Goal: Information Seeking & Learning: Learn about a topic

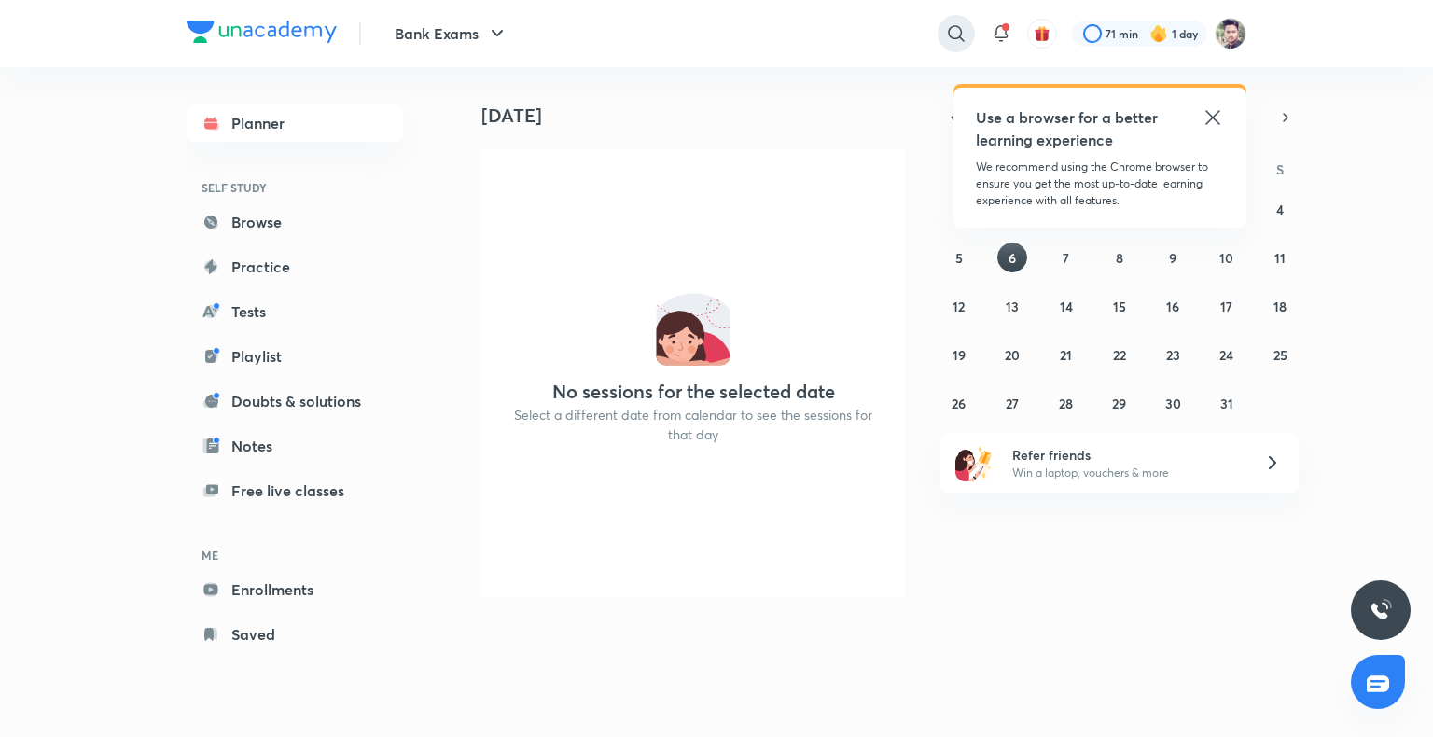
click at [945, 32] on icon at bounding box center [956, 33] width 22 height 22
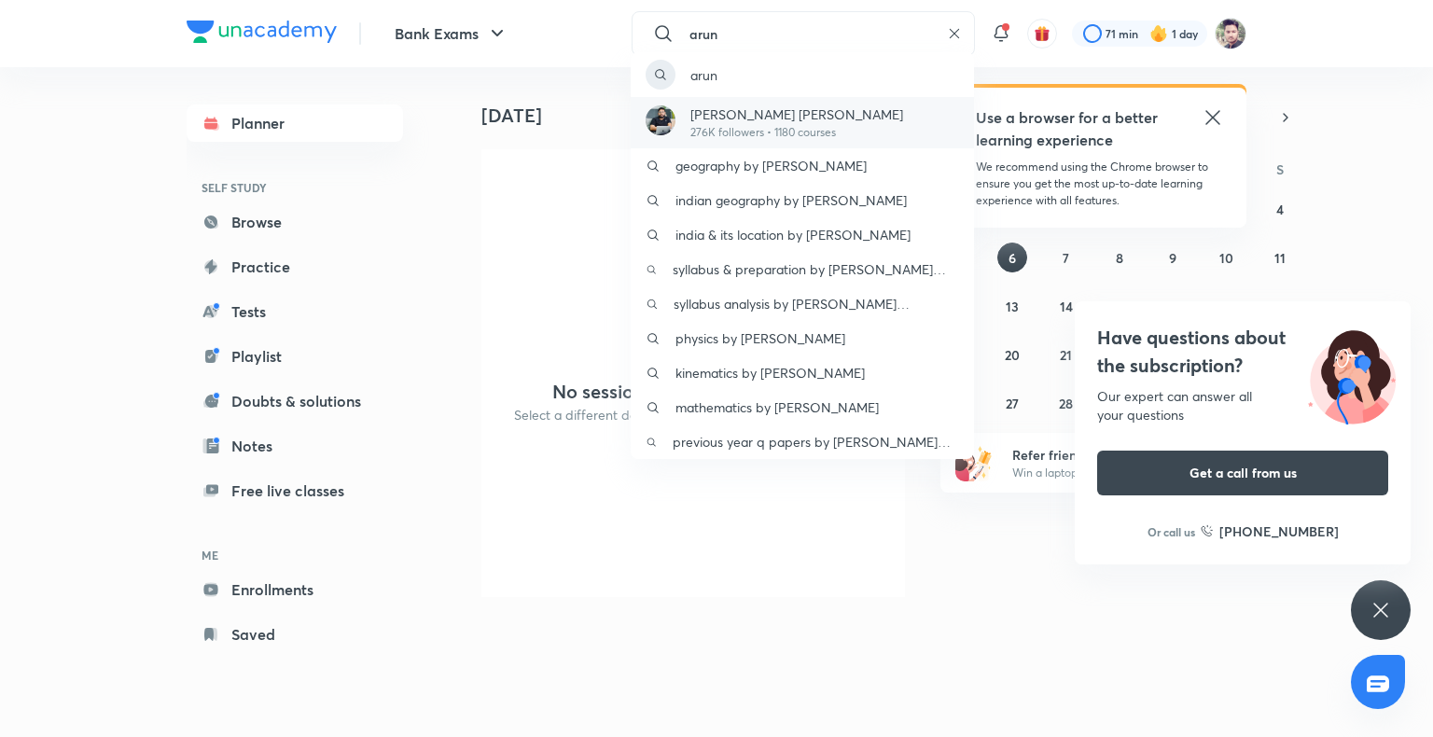
type input "arun"
click at [742, 133] on p "276K followers • 1180 courses" at bounding box center [797, 132] width 213 height 17
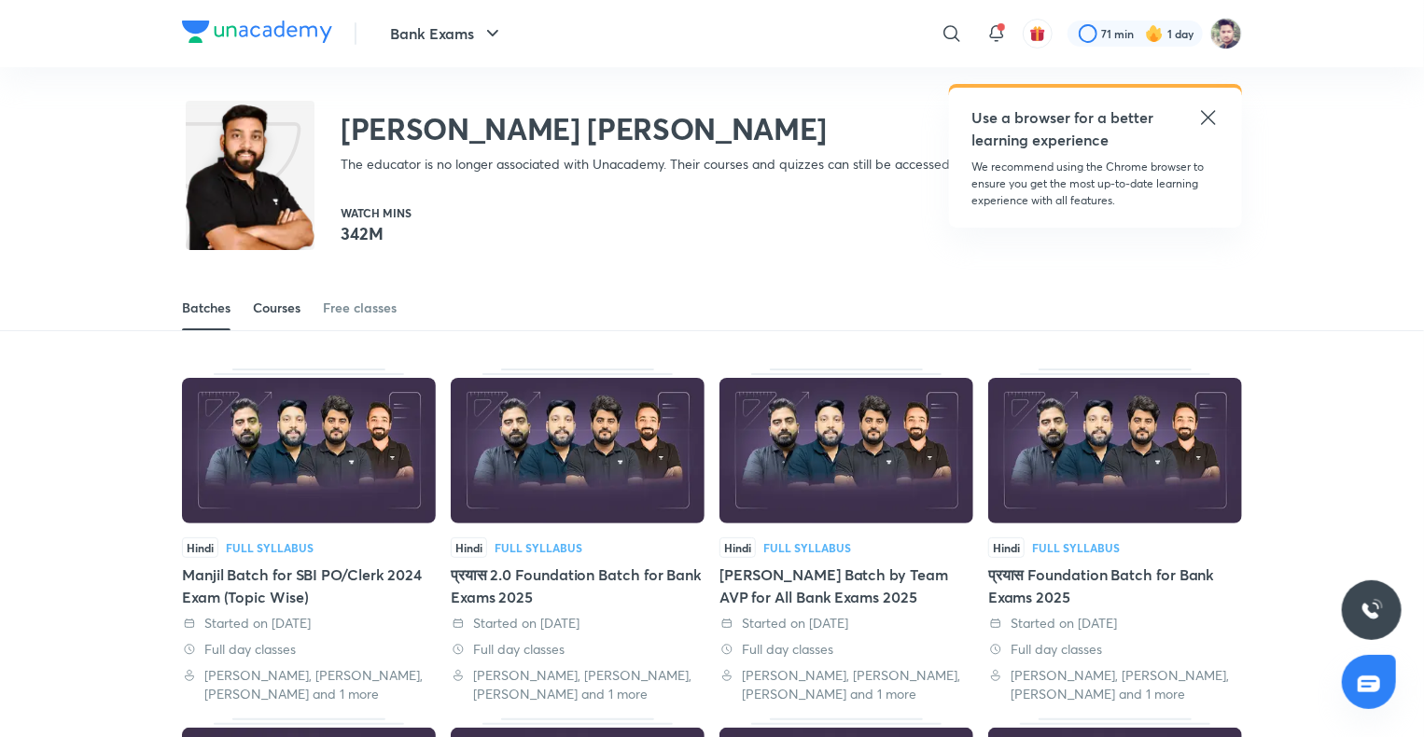
click at [292, 319] on link "Courses" at bounding box center [277, 308] width 48 height 45
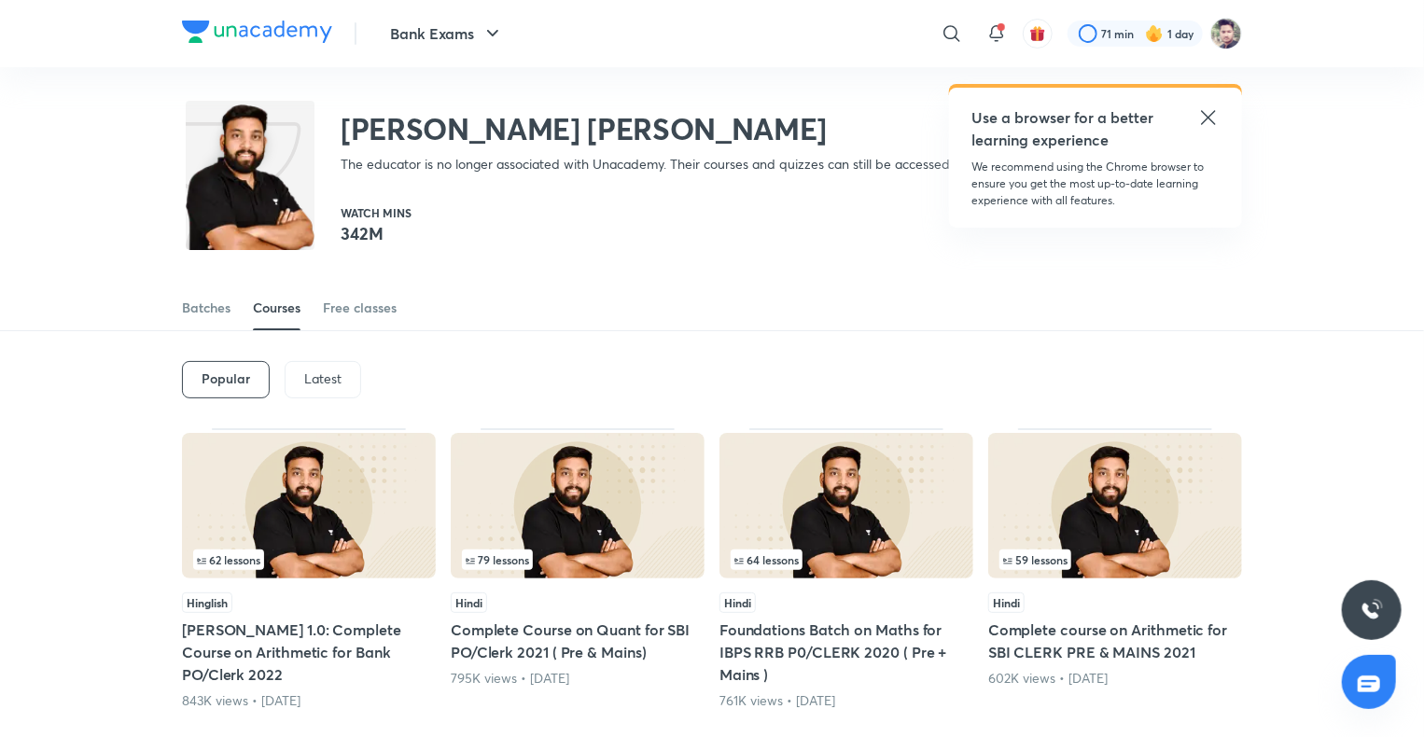
click at [338, 371] on p "Latest" at bounding box center [322, 378] width 37 height 15
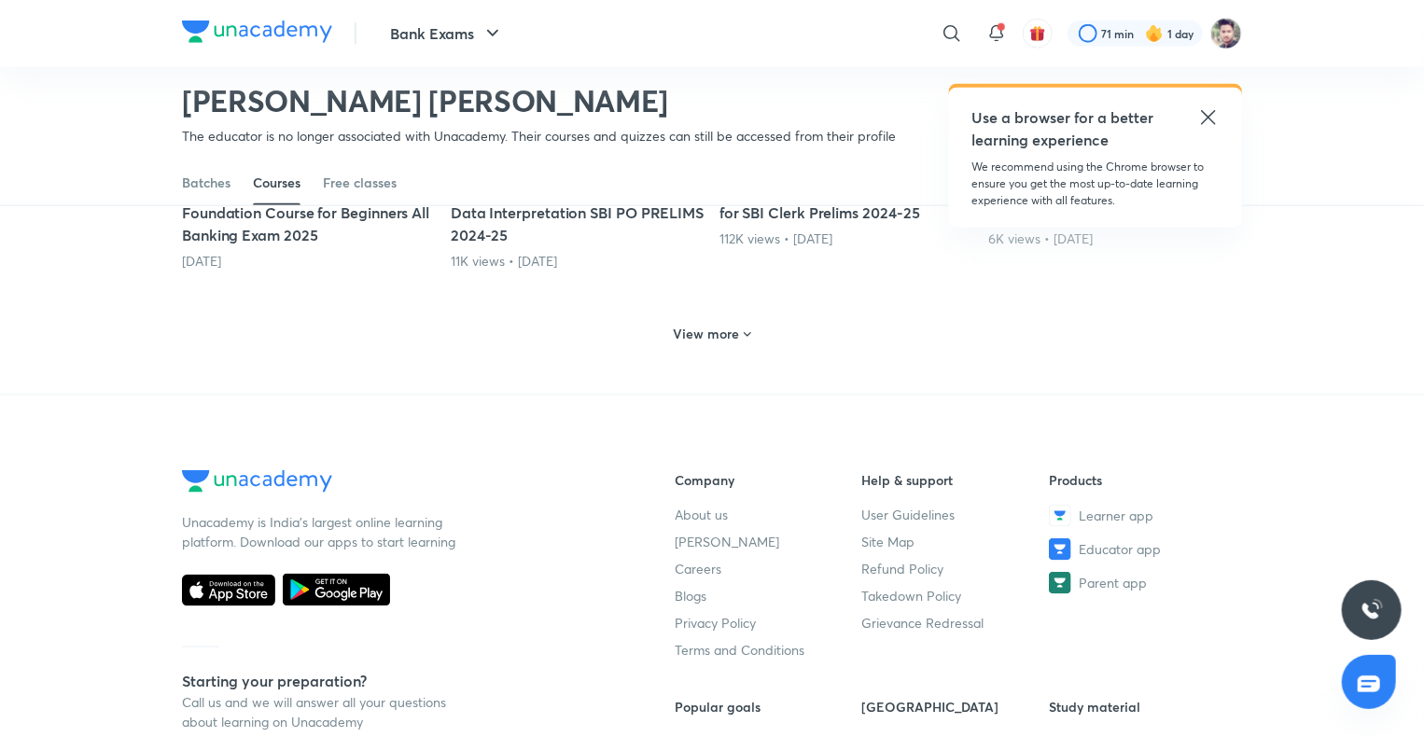
scroll to position [1038, 0]
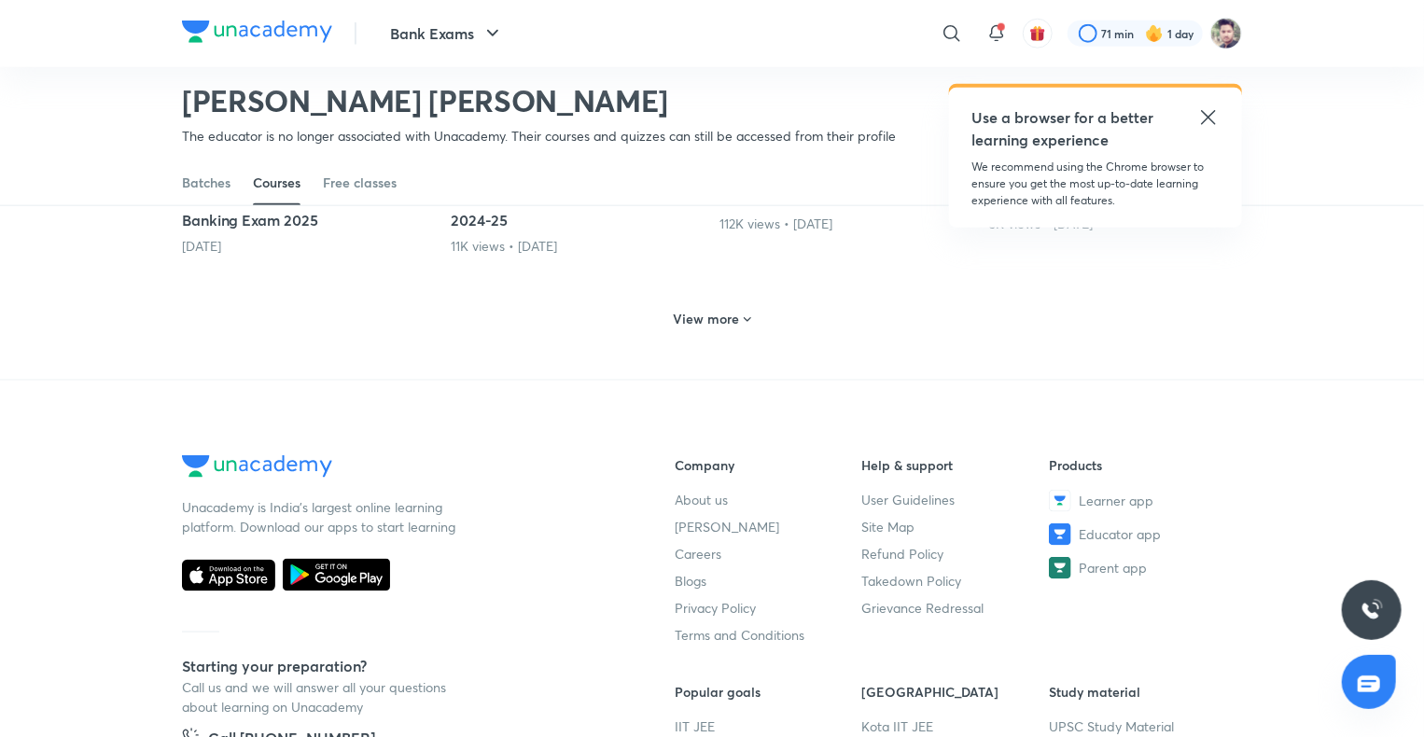
click at [699, 315] on h6 "View more" at bounding box center [707, 319] width 66 height 19
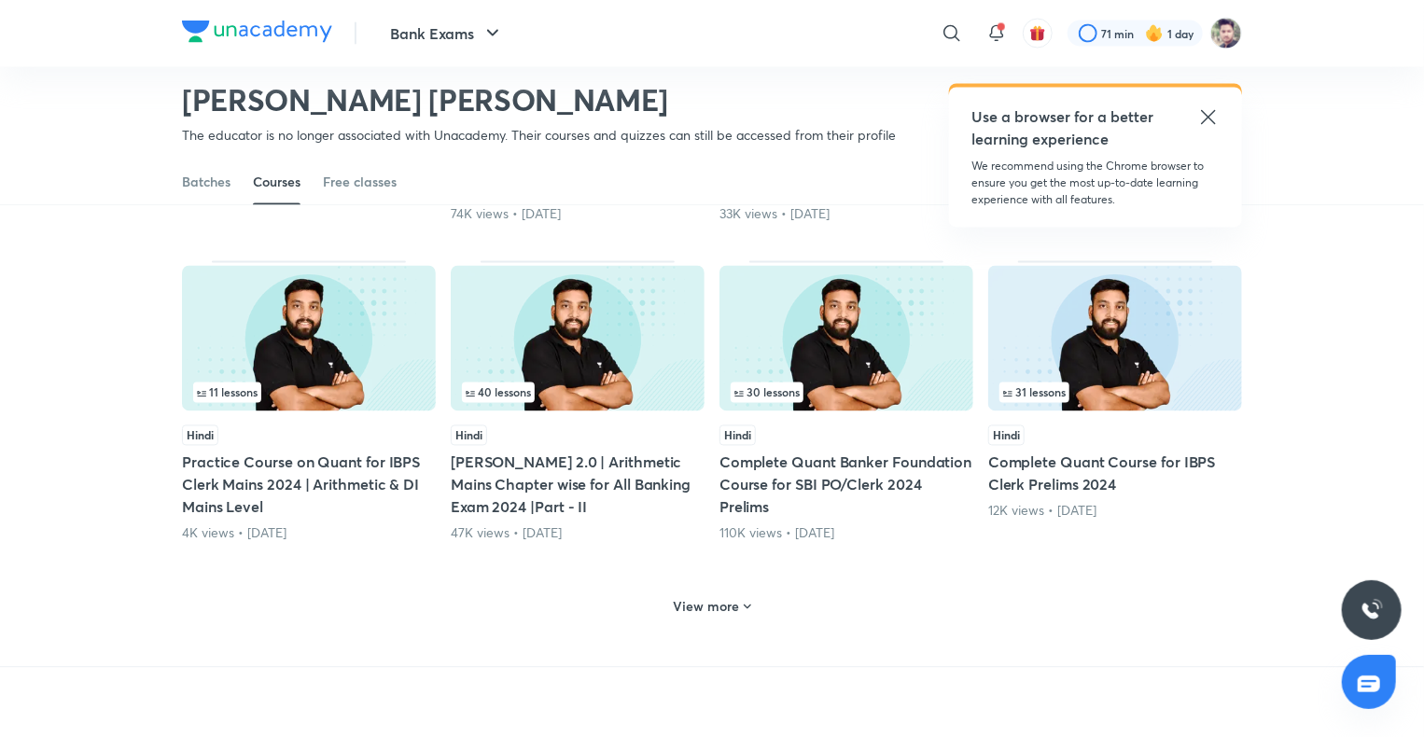
scroll to position [1784, 0]
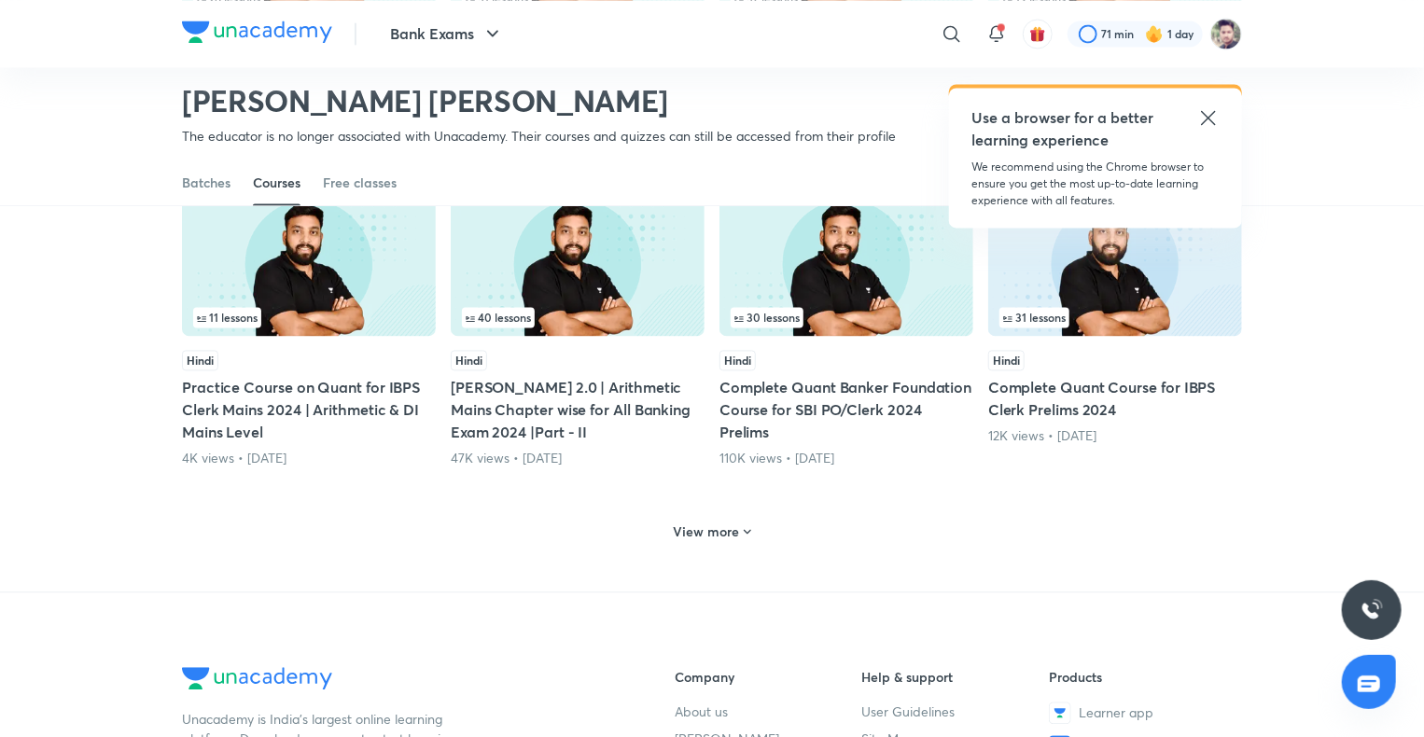
click at [737, 528] on h6 "View more" at bounding box center [707, 532] width 66 height 19
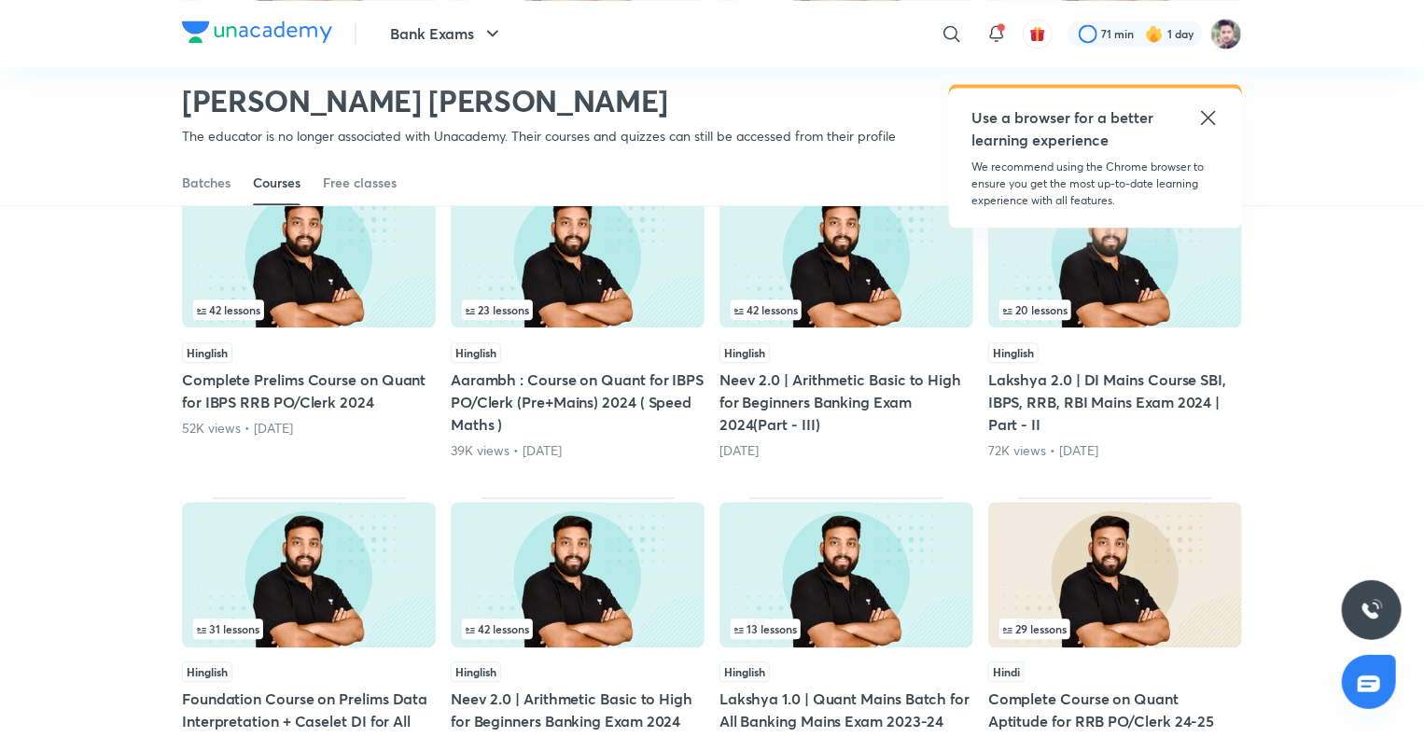
scroll to position [2158, 0]
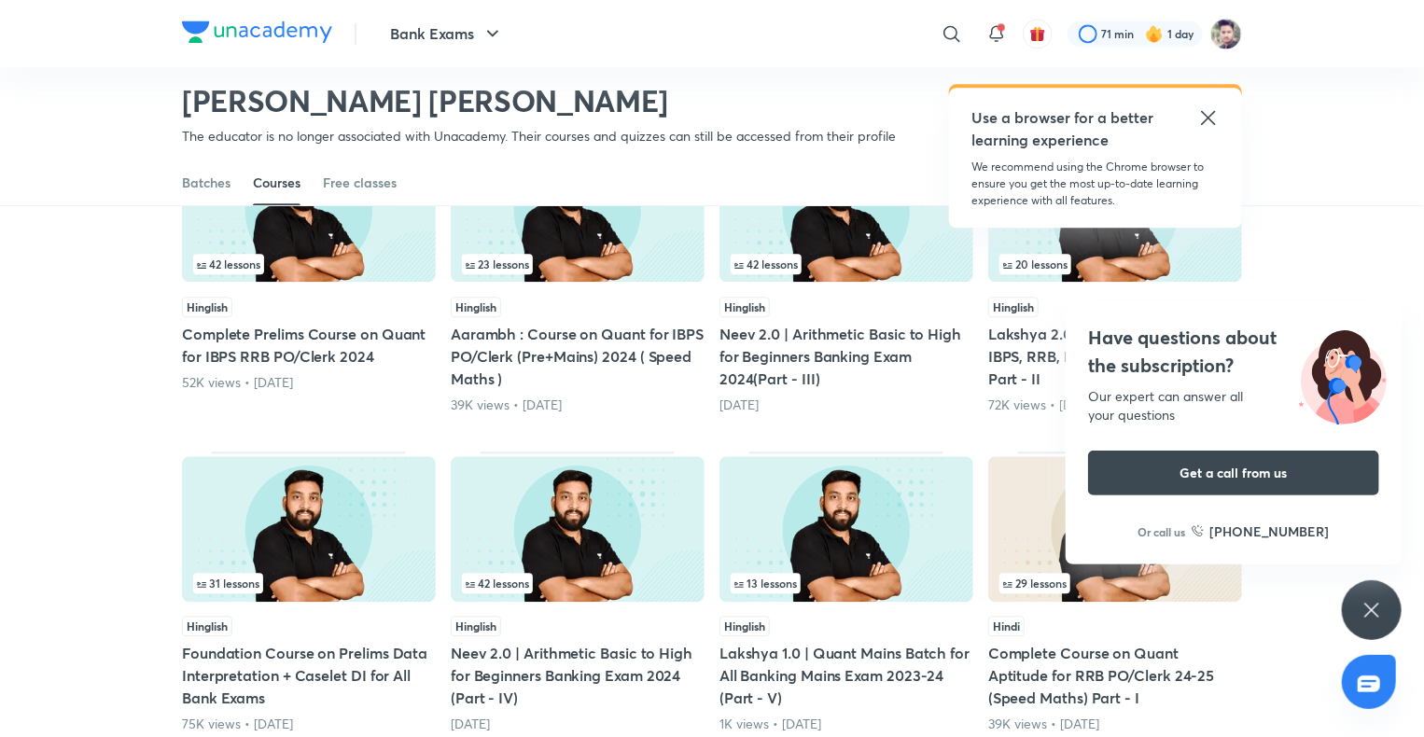
click at [672, 496] on img at bounding box center [578, 529] width 254 height 146
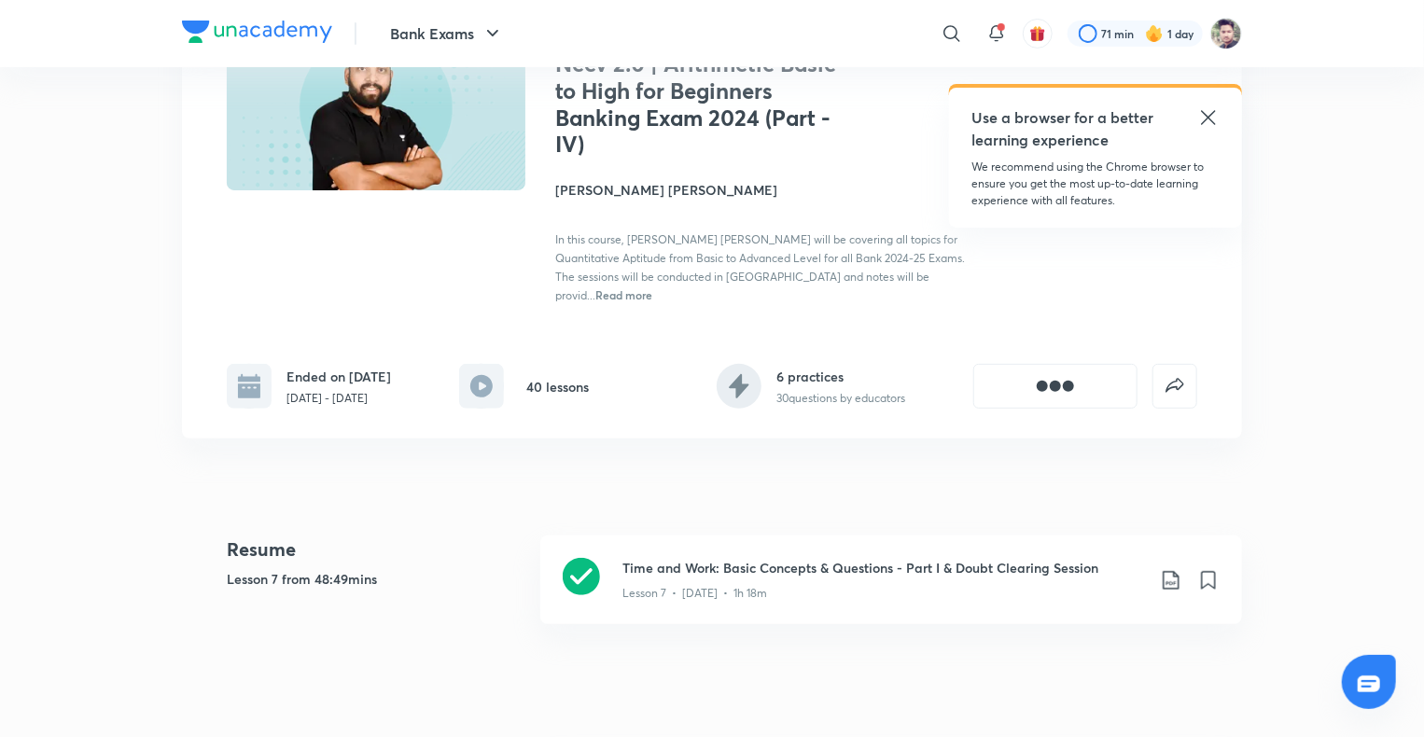
scroll to position [280, 0]
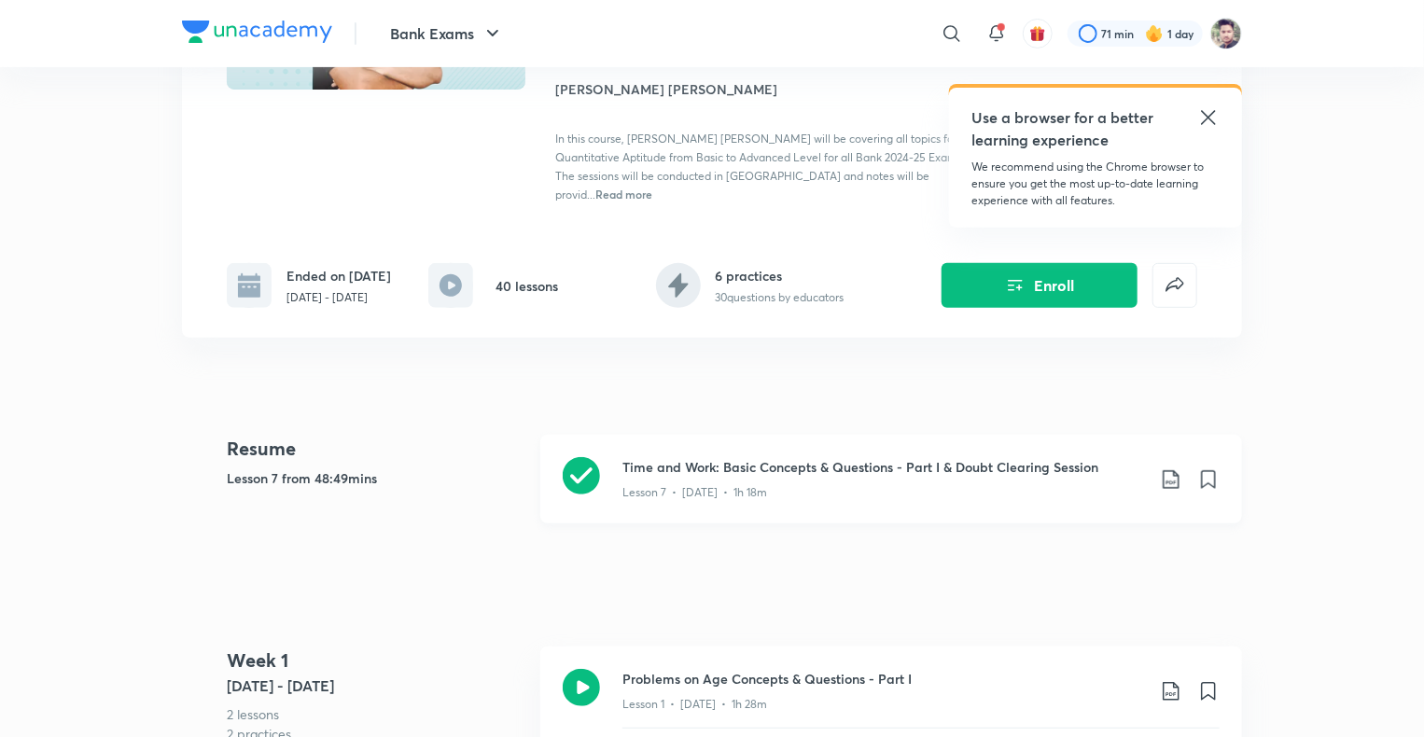
click at [698, 457] on h3 "Time and Work: Basic Concepts & Questions - Part I & Doubt Clearing Session" at bounding box center [883, 467] width 523 height 20
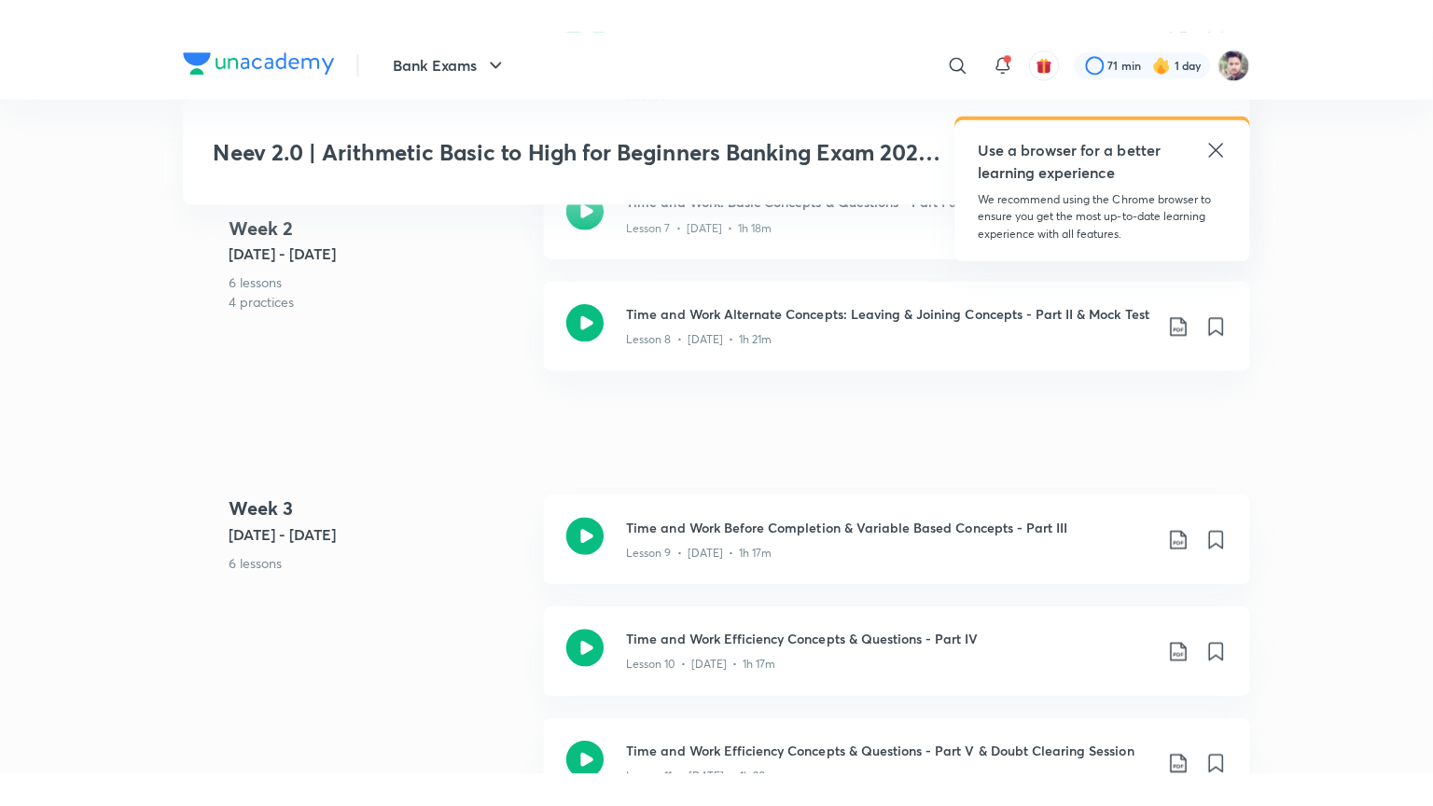
scroll to position [1680, 0]
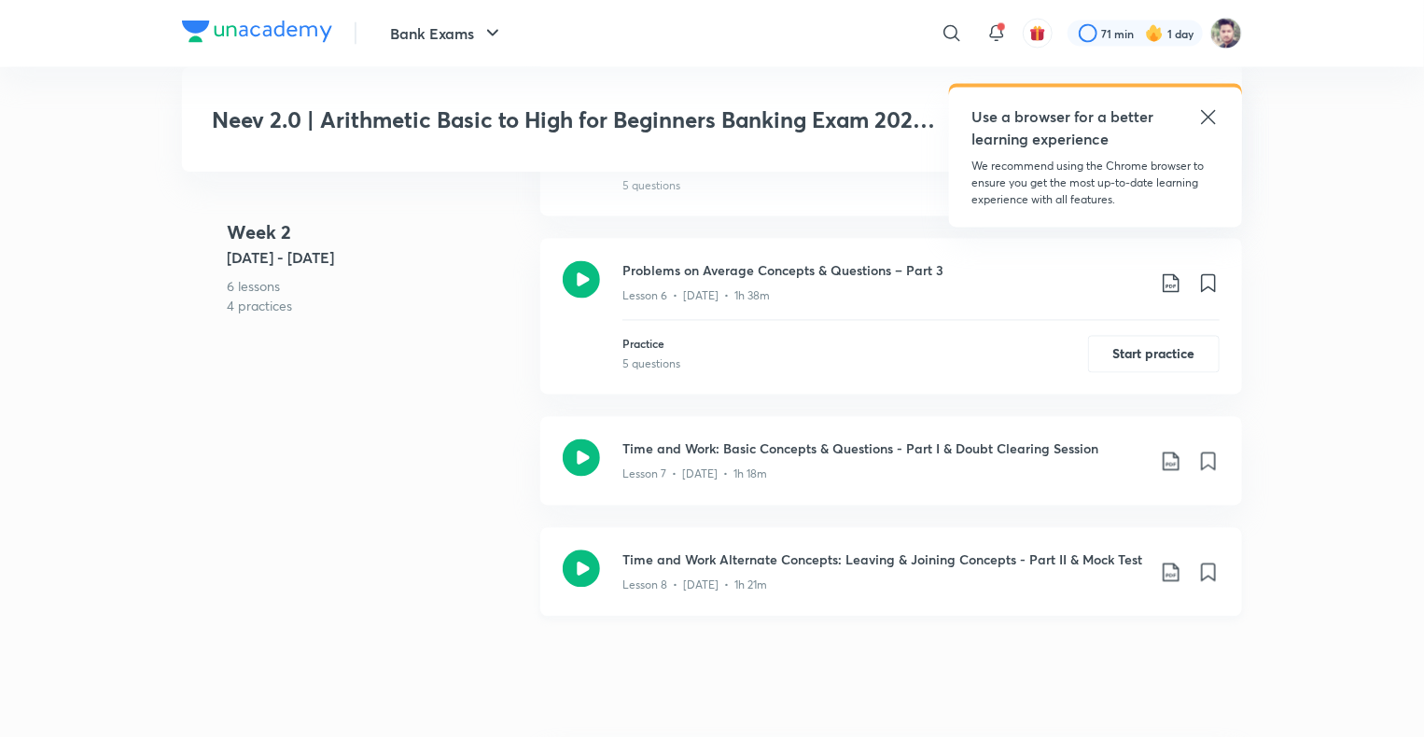
click at [776, 570] on div "Lesson 8 • [DATE] • 1h 21m" at bounding box center [883, 582] width 523 height 24
